Goal: Task Accomplishment & Management: Use online tool/utility

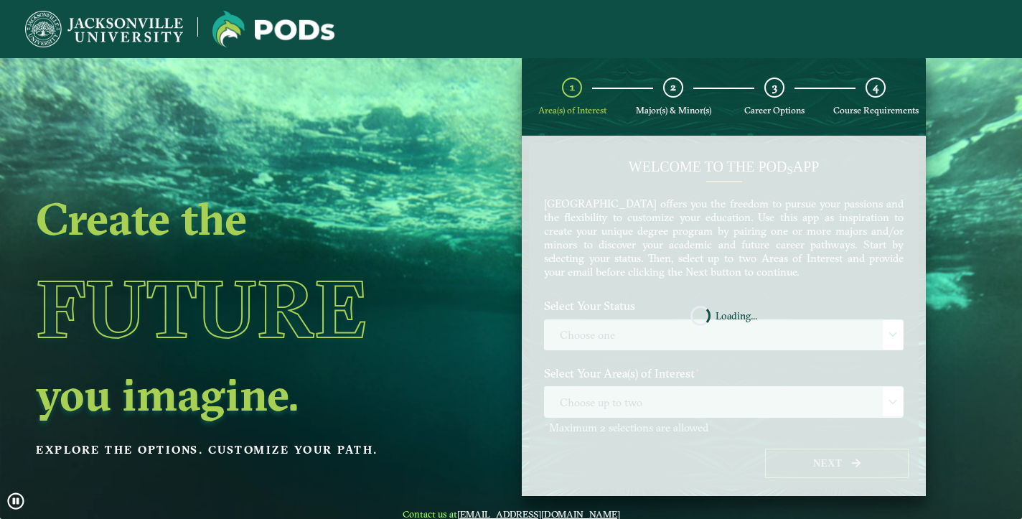
scroll to position [58, 0]
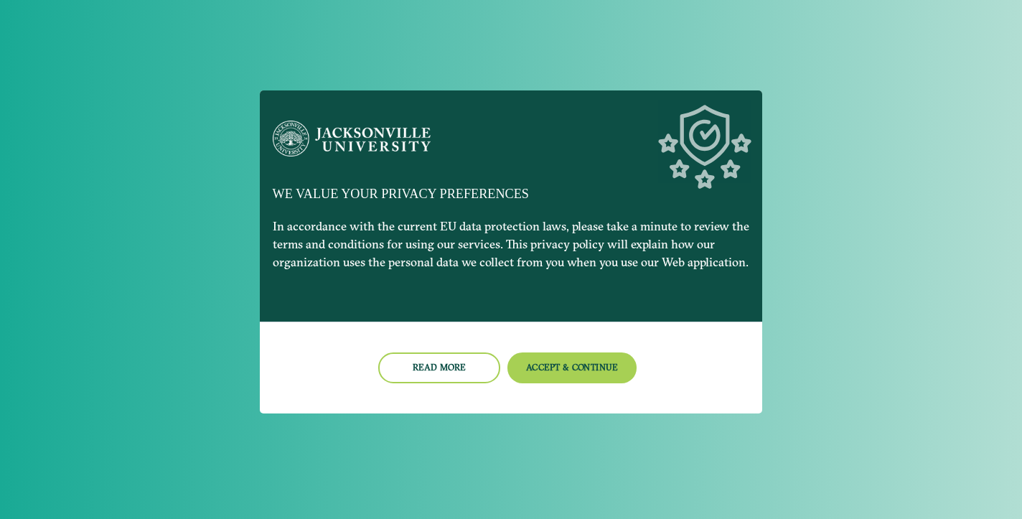
click at [573, 362] on button "Accept & Continue" at bounding box center [572, 367] width 130 height 31
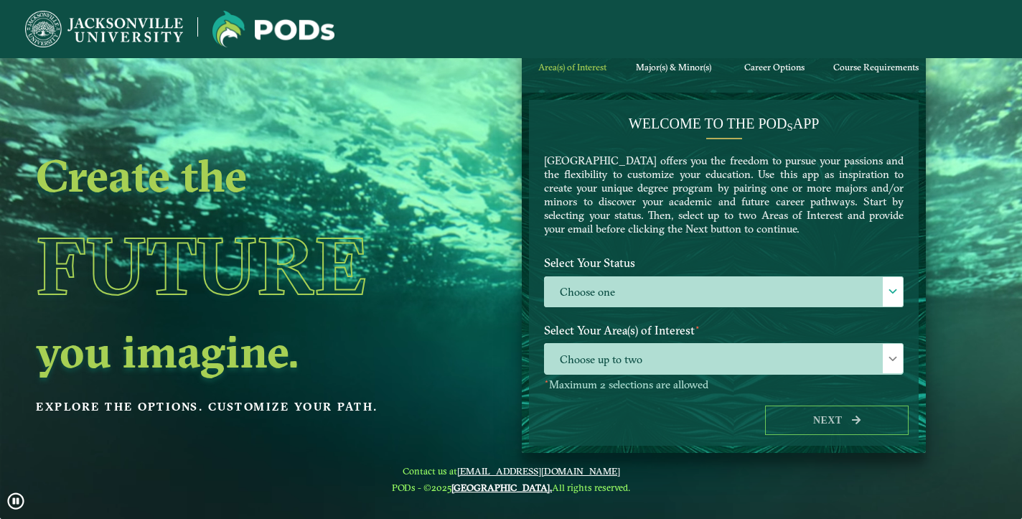
click at [656, 292] on label "Choose one" at bounding box center [724, 292] width 358 height 31
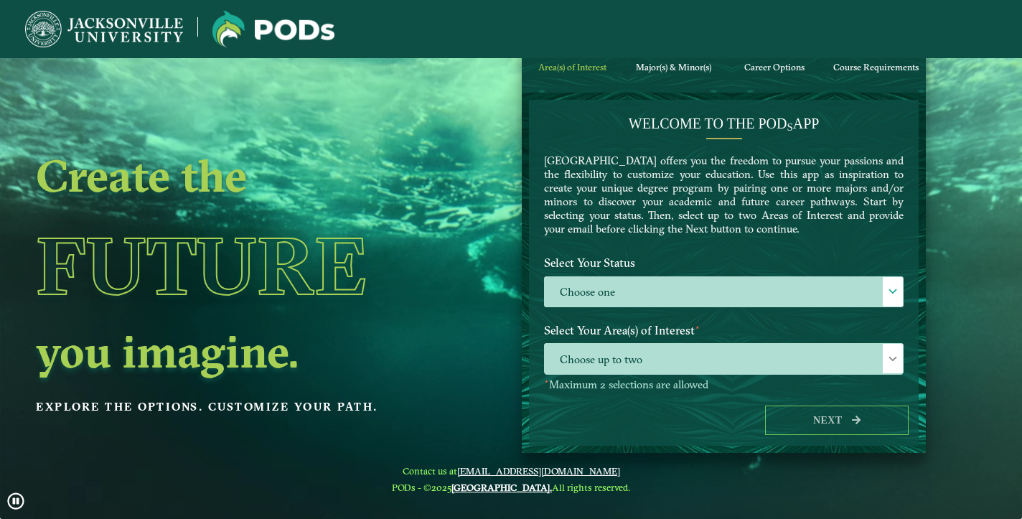
scroll to position [9, 65]
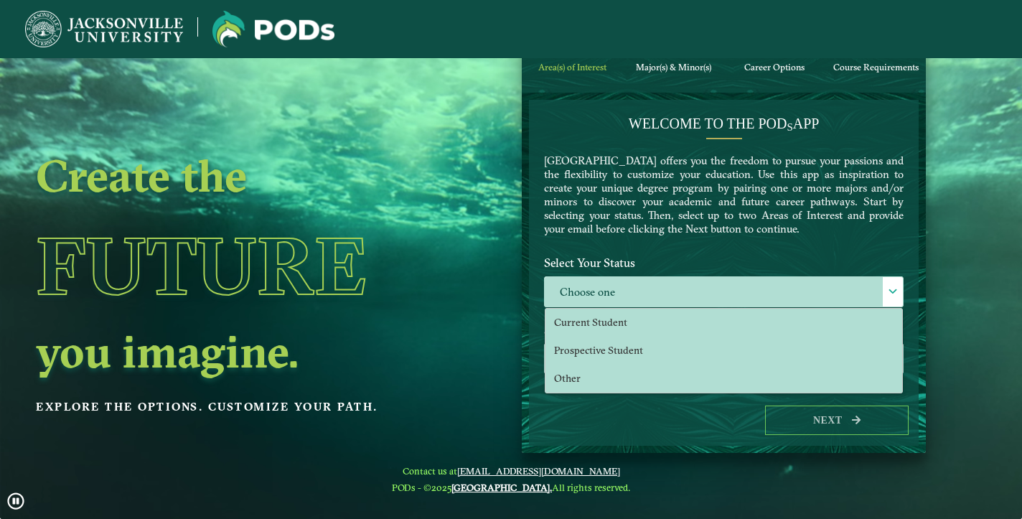
click at [639, 350] on span "Prospective Student" at bounding box center [598, 350] width 89 height 13
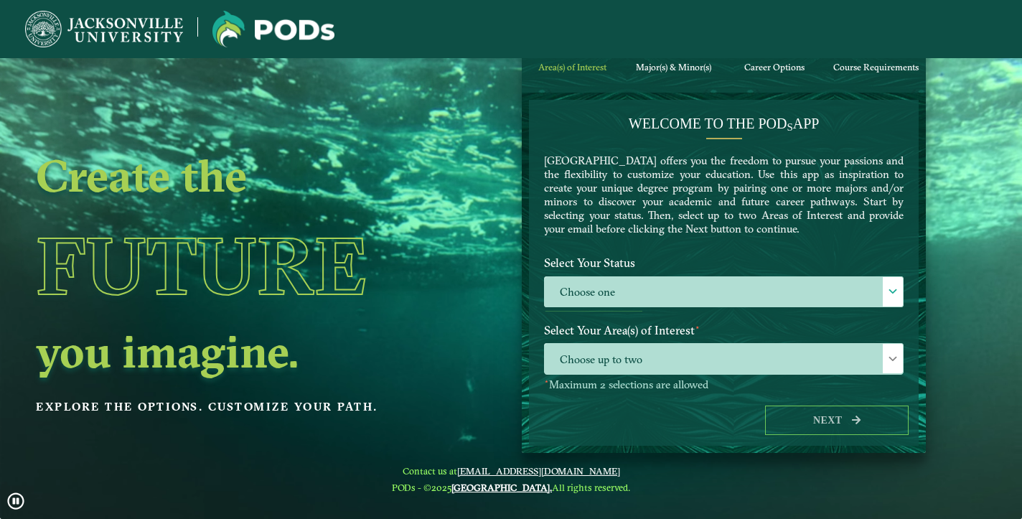
select select "[object Object]"
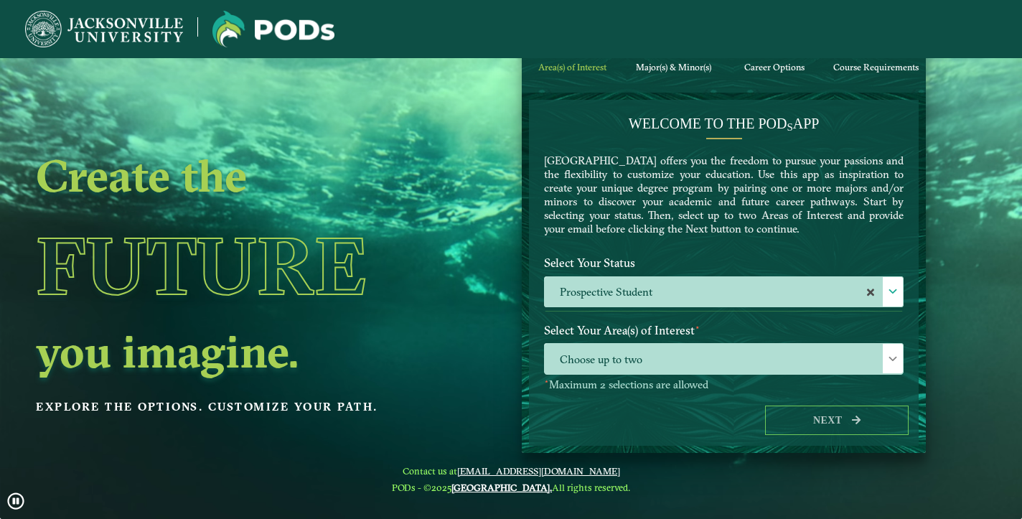
click at [651, 360] on span "Choose up to two" at bounding box center [724, 359] width 358 height 31
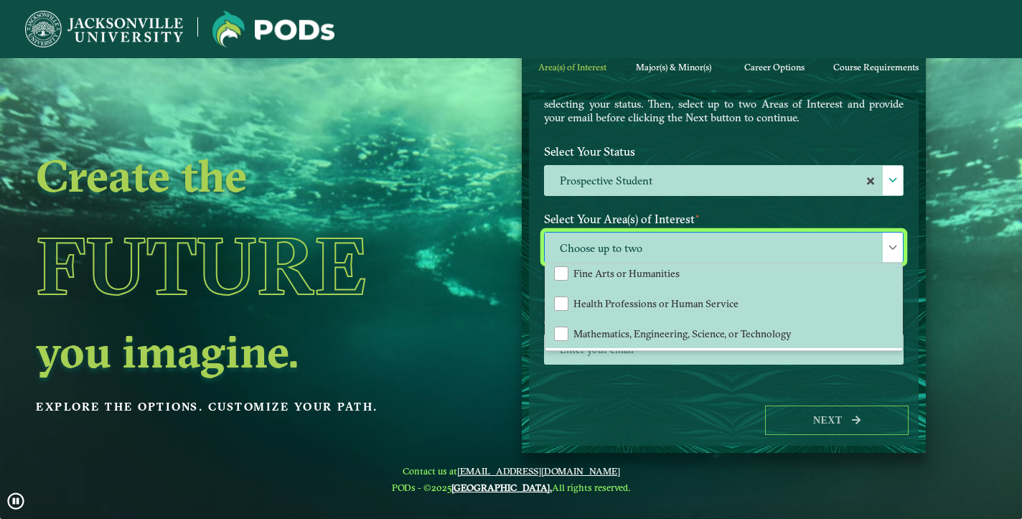
scroll to position [98, 0]
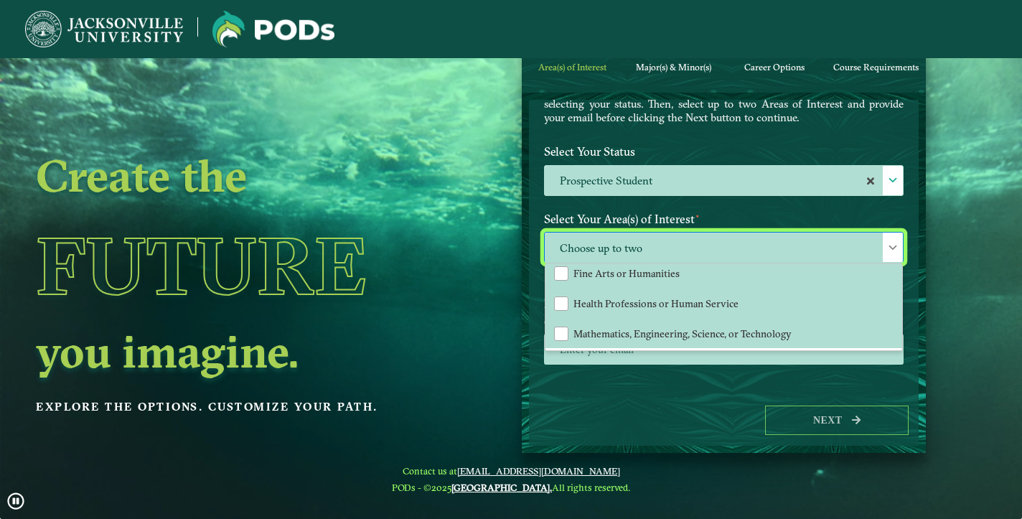
click at [638, 306] on span "Health Professions or Human Service" at bounding box center [655, 303] width 165 height 13
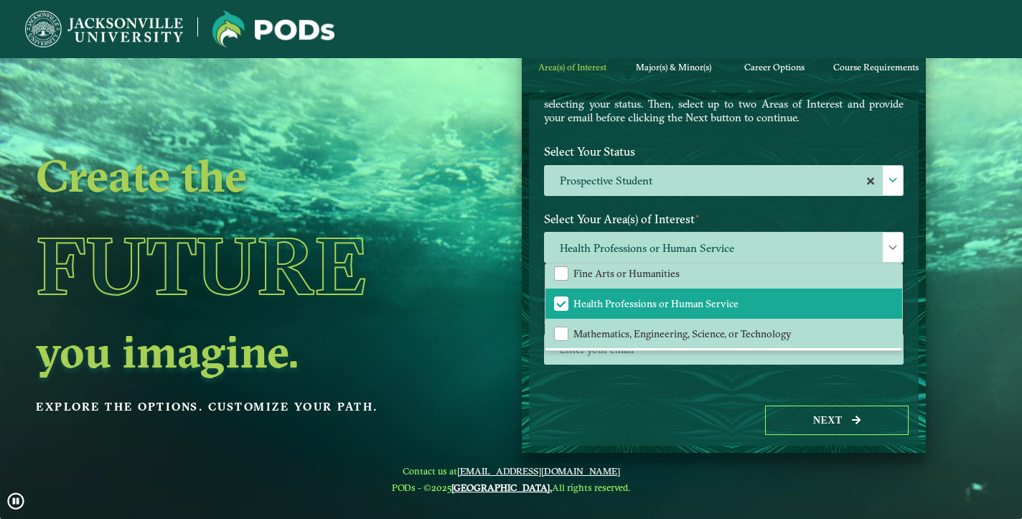
click at [833, 424] on button "Next" at bounding box center [836, 419] width 143 height 29
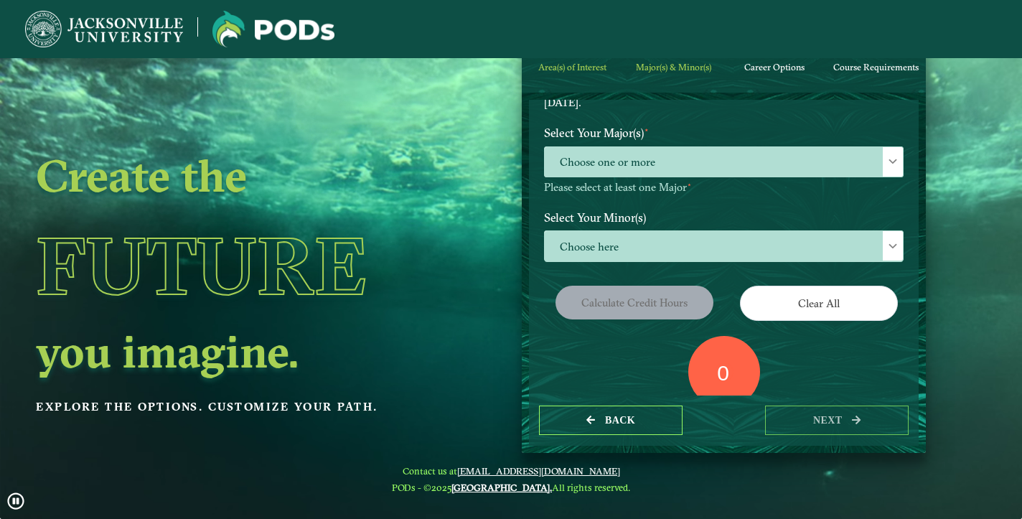
scroll to position [152, 0]
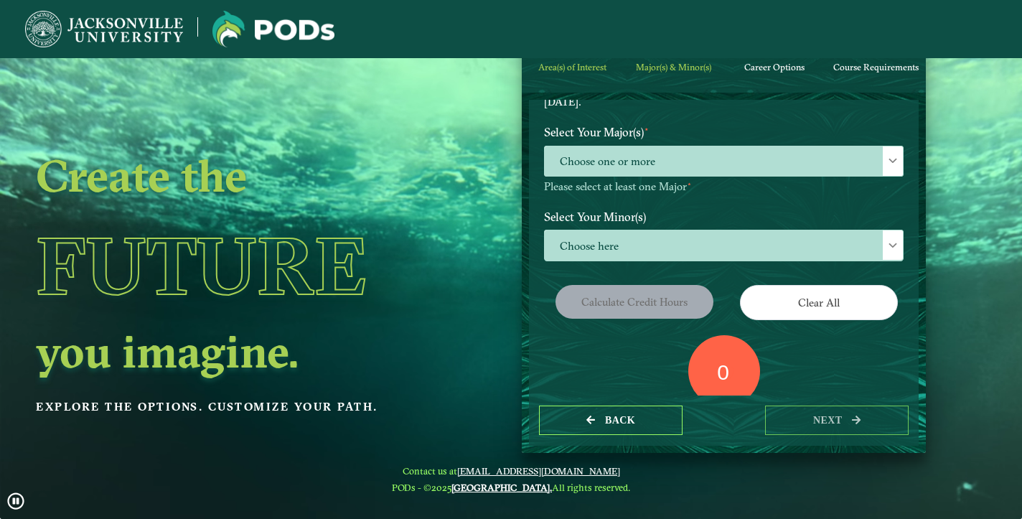
click at [706, 154] on span "Choose one or more" at bounding box center [724, 161] width 358 height 31
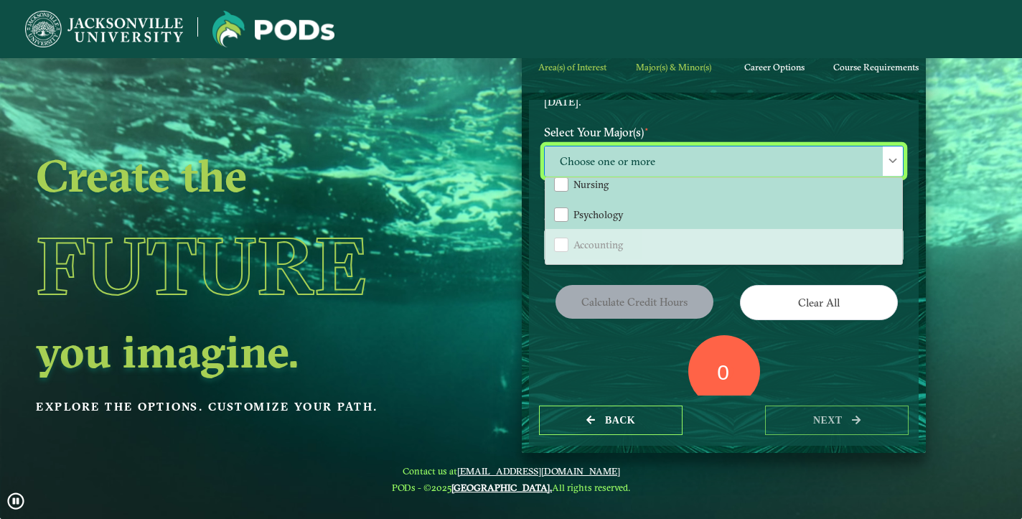
scroll to position [58, 0]
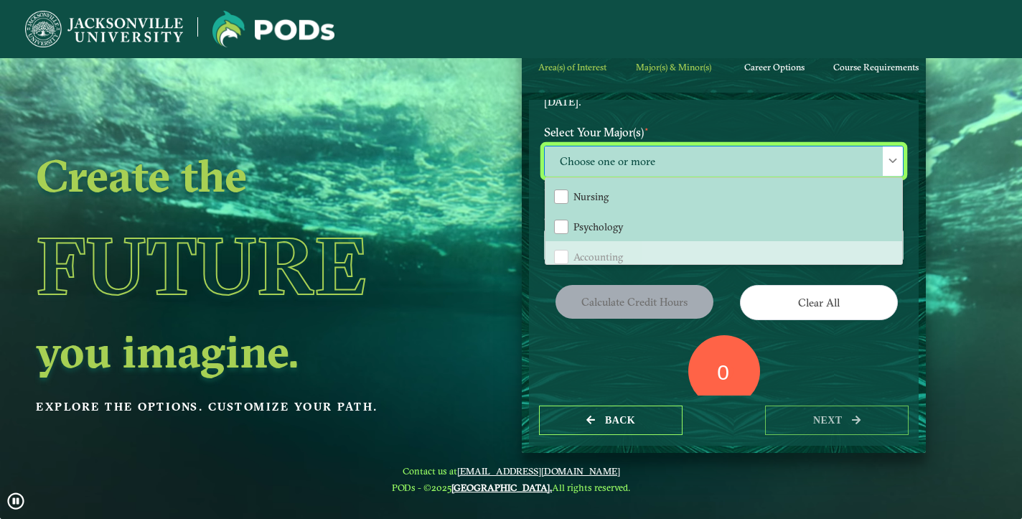
click at [664, 196] on li "Nursing" at bounding box center [723, 197] width 357 height 30
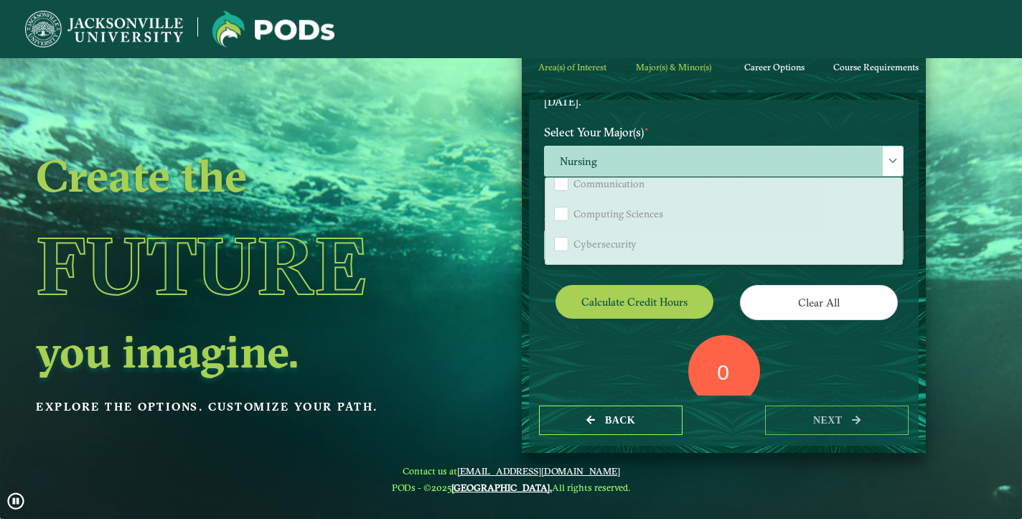
scroll to position [784, 0]
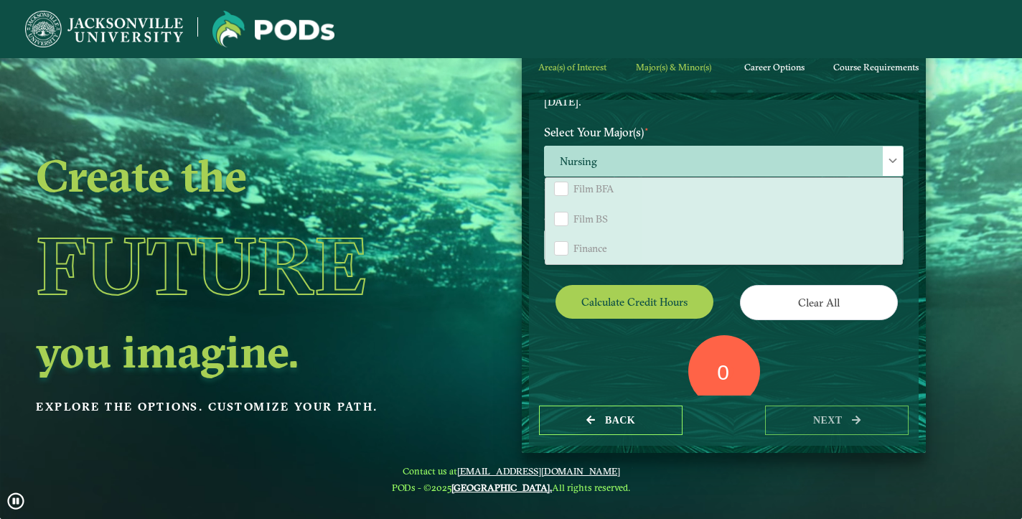
click at [629, 308] on div "Calculate credit hours" at bounding box center [628, 305] width 191 height 40
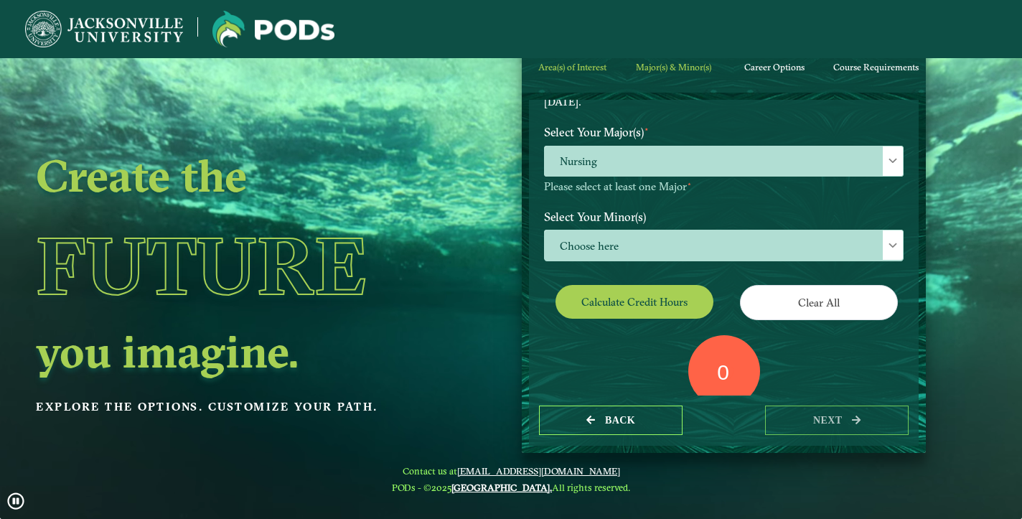
click at [643, 288] on button "Calculate credit hours" at bounding box center [634, 302] width 158 height 34
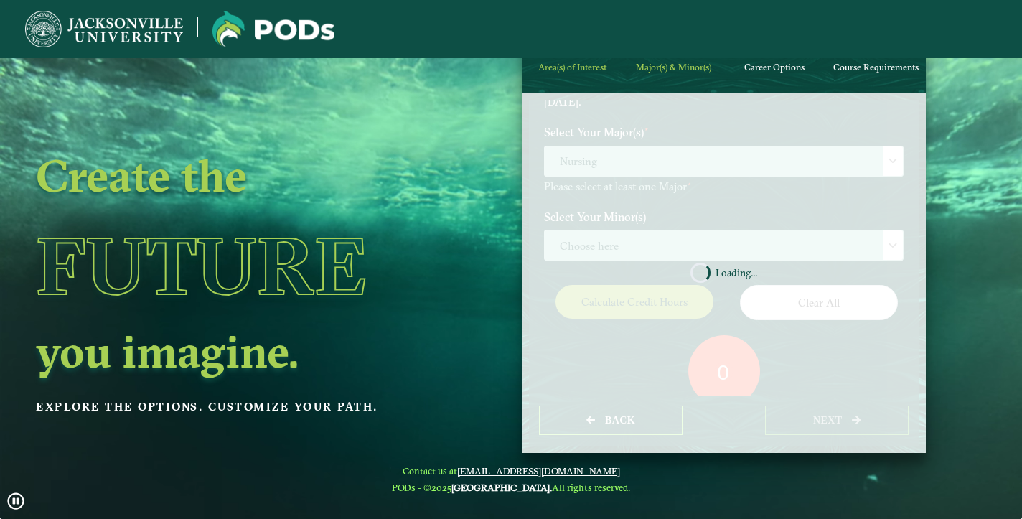
scroll to position [0, 0]
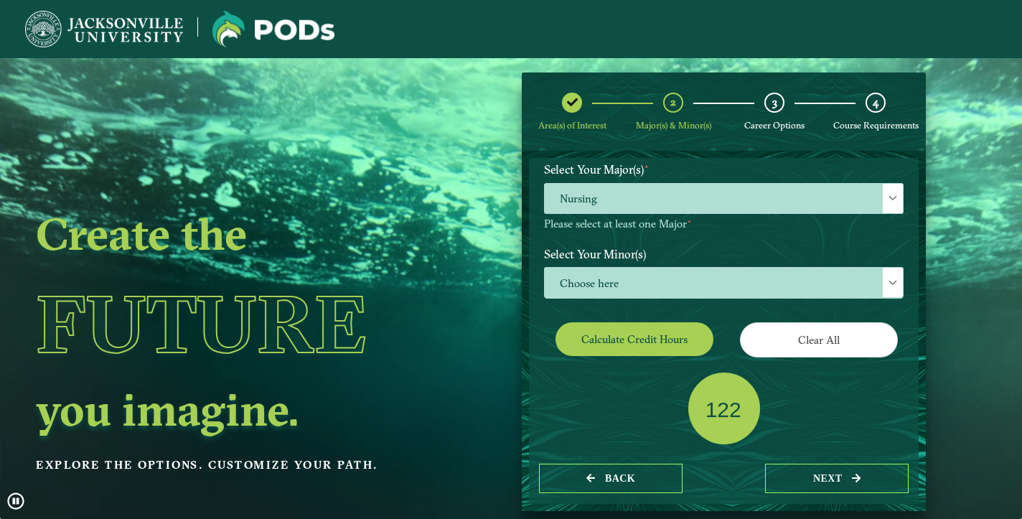
click at [654, 277] on span "Choose here" at bounding box center [724, 283] width 358 height 31
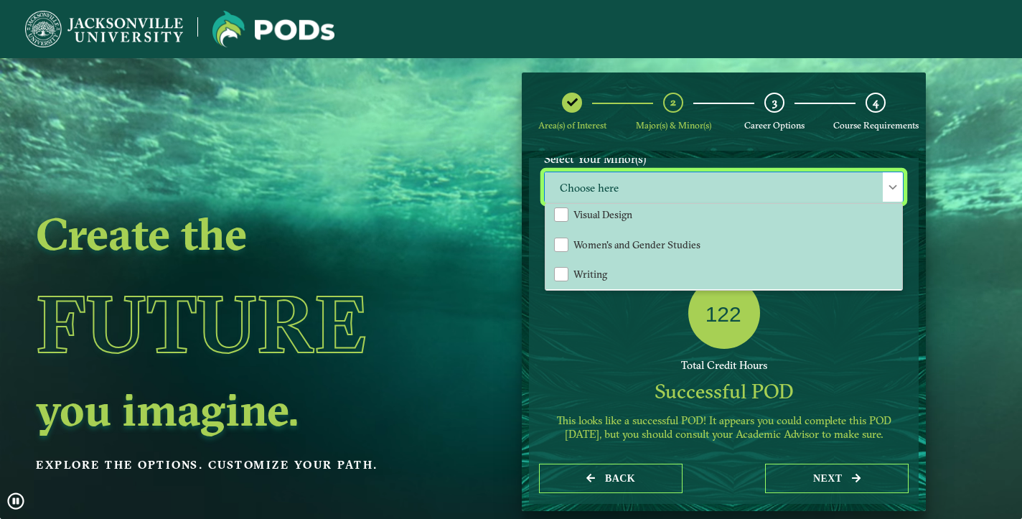
scroll to position [267, 0]
